Goal: Navigation & Orientation: Find specific page/section

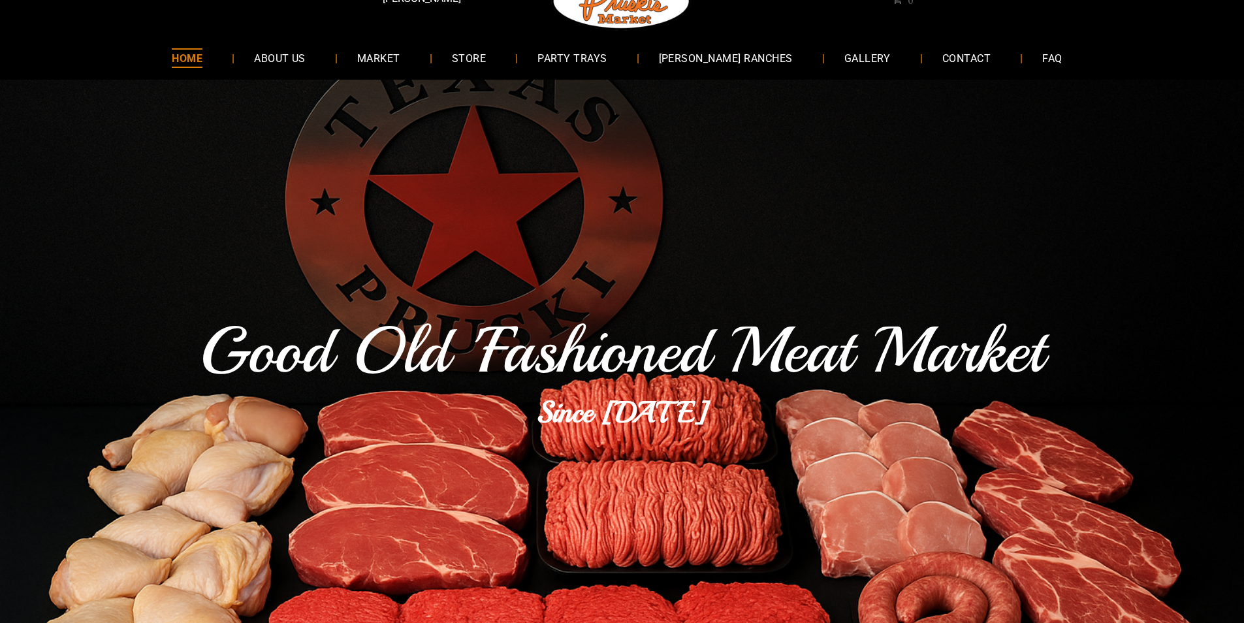
scroll to position [65, 0]
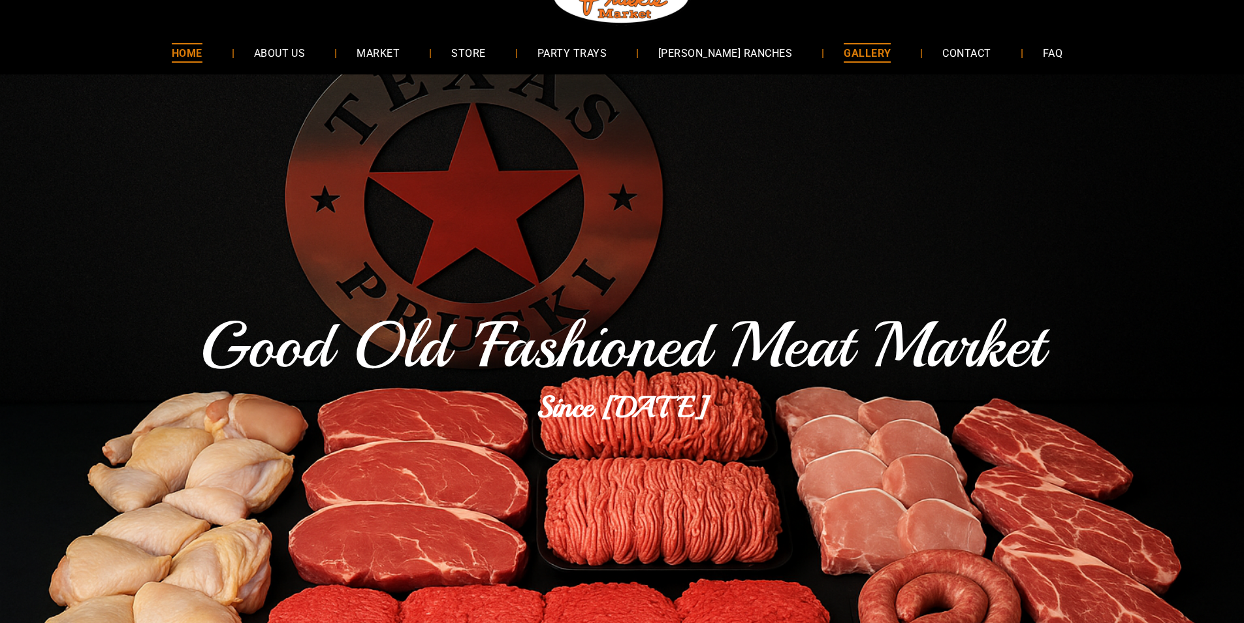
click at [828, 65] on link "GALLERY" at bounding box center [867, 52] width 86 height 35
